Goal: Find contact information: Find contact information

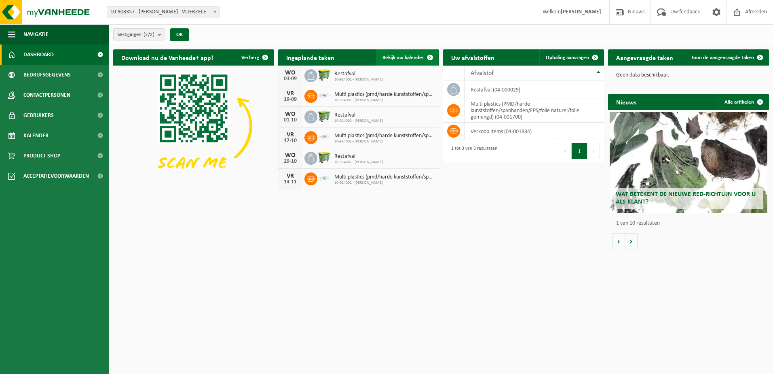
click at [434, 55] on span at bounding box center [430, 57] width 16 height 16
click at [414, 261] on html "Vestiging: 10-903357 - [PERSON_NAME] - VLIERZELE 10-924002 - MALMAR HANDEL - VL…" at bounding box center [386, 187] width 773 height 374
click at [46, 94] on span "Contactpersonen" at bounding box center [46, 95] width 47 height 20
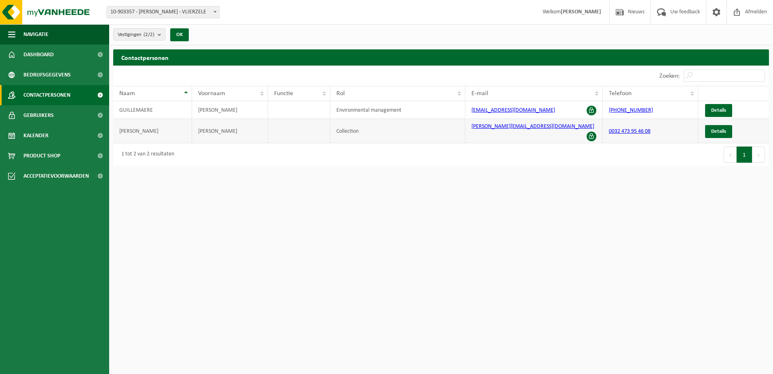
click at [593, 131] on span at bounding box center [592, 136] width 10 height 10
click at [716, 129] on span "Details" at bounding box center [719, 131] width 15 height 5
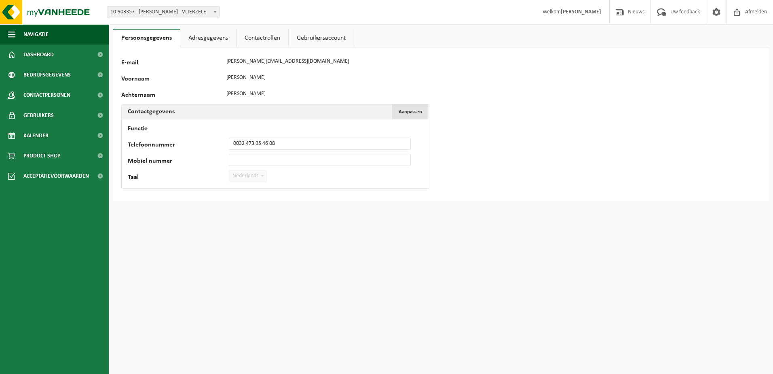
click at [419, 110] on span "Aanpassen" at bounding box center [410, 111] width 23 height 5
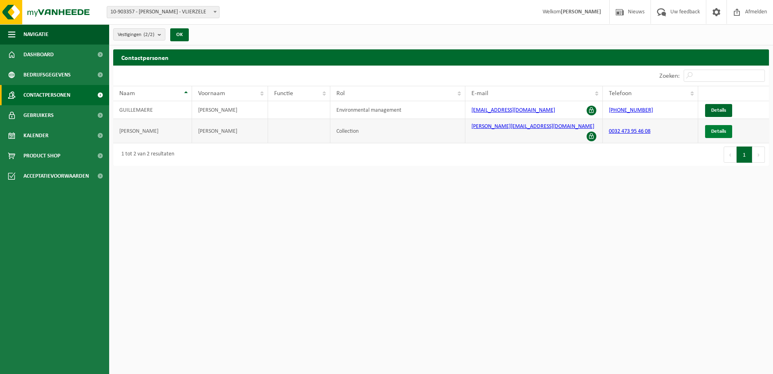
click at [721, 129] on span "Details" at bounding box center [719, 131] width 15 height 5
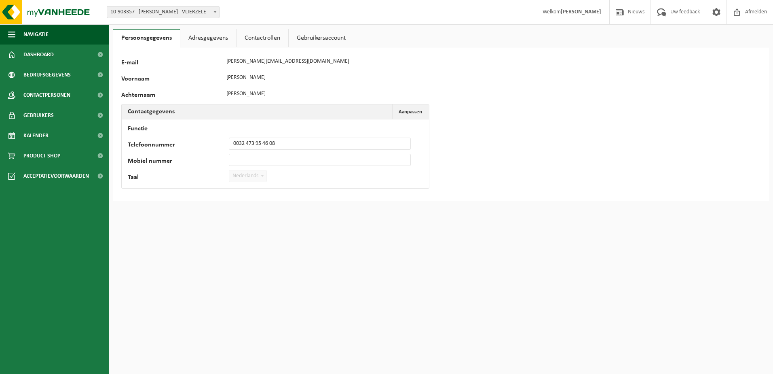
click at [217, 42] on link "Adresgegevens" at bounding box center [208, 38] width 56 height 19
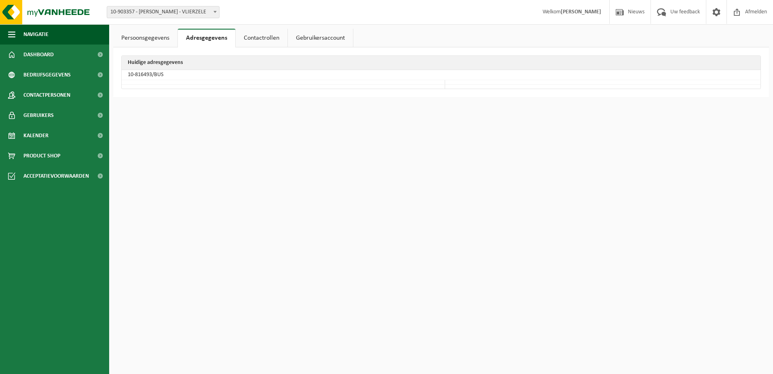
click at [265, 39] on link "Contactrollen" at bounding box center [262, 38] width 52 height 19
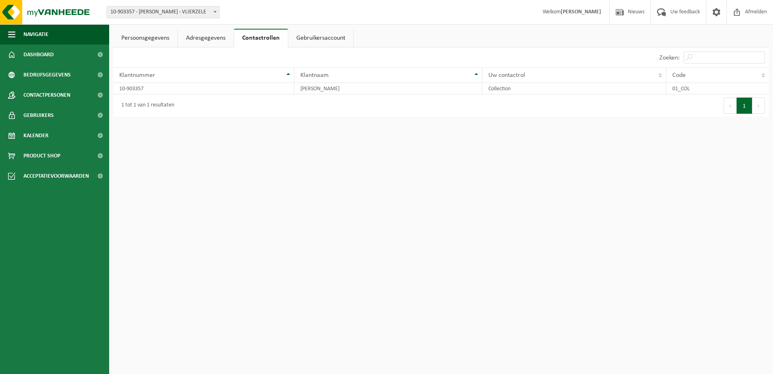
click at [303, 40] on link "Gebruikersaccount" at bounding box center [320, 38] width 65 height 19
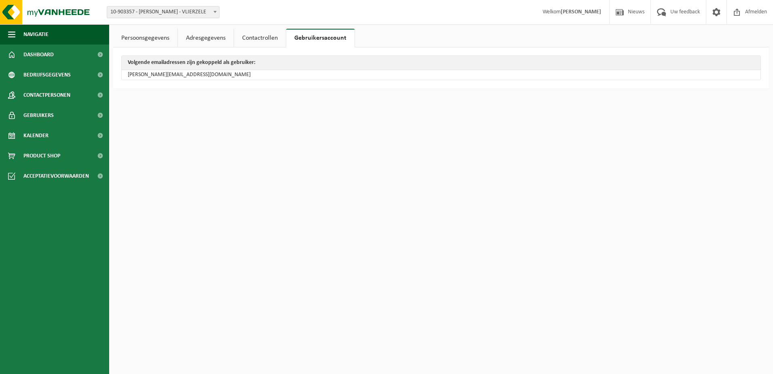
click at [235, 40] on link "Contactrollen" at bounding box center [260, 38] width 52 height 19
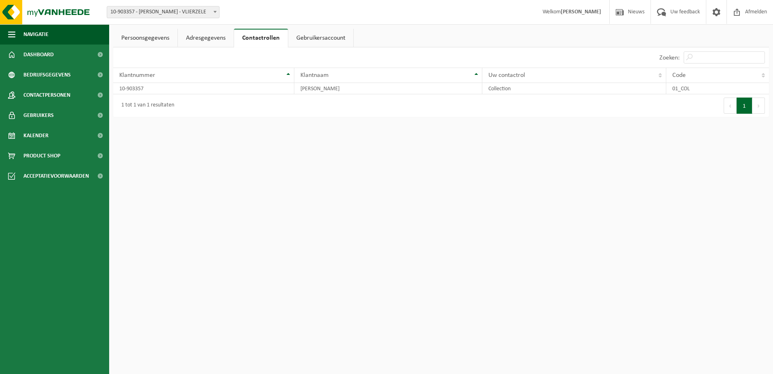
click at [204, 41] on link "Adresgegevens" at bounding box center [206, 38] width 56 height 19
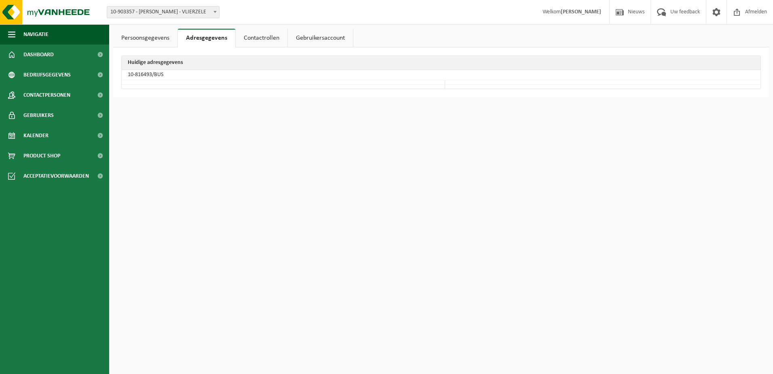
click at [158, 41] on link "Persoonsgegevens" at bounding box center [145, 38] width 64 height 19
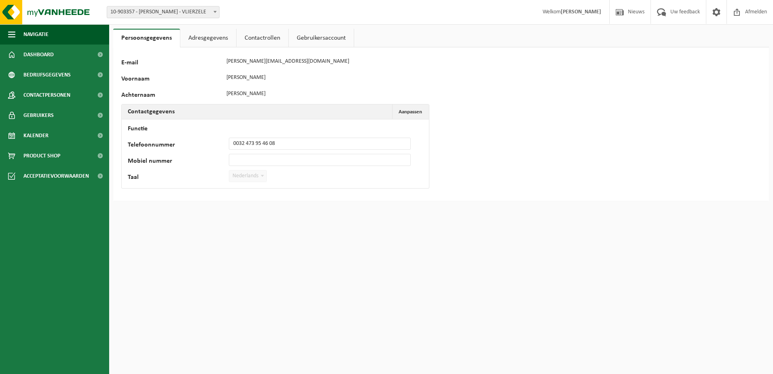
click at [143, 222] on html "Vestiging: 10-903357 - [PERSON_NAME] - VLIERZELE 10-924002 - [PERSON_NAME] - VL…" at bounding box center [386, 187] width 773 height 374
click at [568, 196] on div "97337 E-mail [PERSON_NAME][EMAIL_ADDRESS][DOMAIN_NAME] Voornaam [PERSON_NAME] C…" at bounding box center [441, 123] width 656 height 153
